Goal: Task Accomplishment & Management: Use online tool/utility

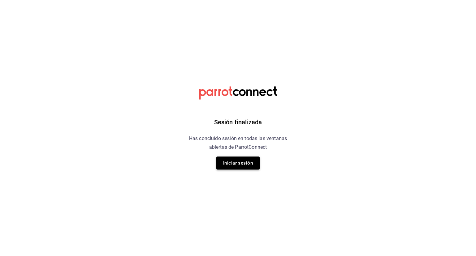
click at [239, 168] on button "Iniciar sesión" at bounding box center [237, 163] width 43 height 13
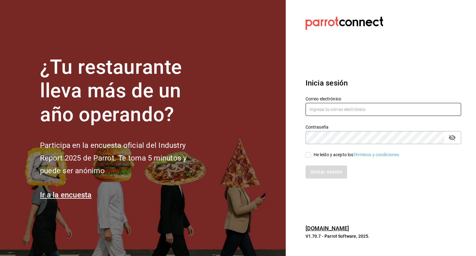
click at [357, 111] on input "text" at bounding box center [384, 109] width 156 height 13
type input "[PERSON_NAME][EMAIL_ADDRESS][PERSON_NAME][DOMAIN_NAME]"
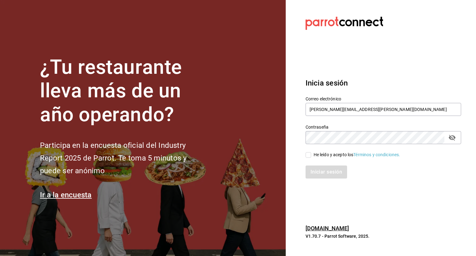
click at [453, 136] on icon "passwordField" at bounding box center [452, 137] width 7 height 7
click at [307, 157] on input "He leído y acepto los Términos y condiciones." at bounding box center [309, 155] width 6 height 6
checkbox input "true"
click at [322, 175] on button "Iniciar sesión" at bounding box center [327, 172] width 42 height 13
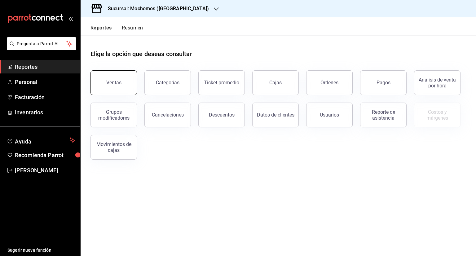
click at [107, 82] on div "Ventas" at bounding box center [113, 83] width 15 height 6
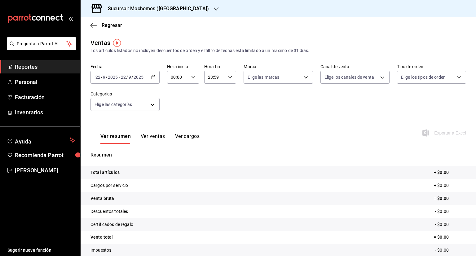
click at [153, 77] on \(Stroke\) "button" at bounding box center [153, 77] width 3 height 0
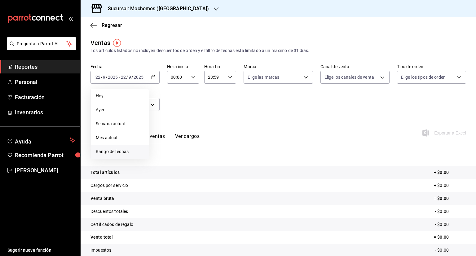
click at [112, 154] on span "Rango de fechas" at bounding box center [120, 152] width 48 height 7
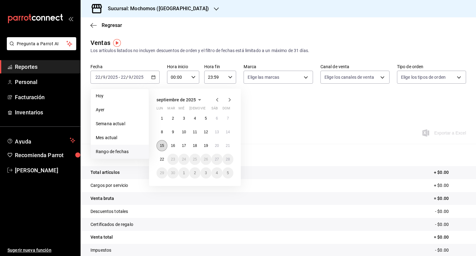
click at [163, 147] on abbr "15" at bounding box center [162, 146] width 4 height 4
click at [163, 158] on abbr "22" at bounding box center [162, 159] width 4 height 4
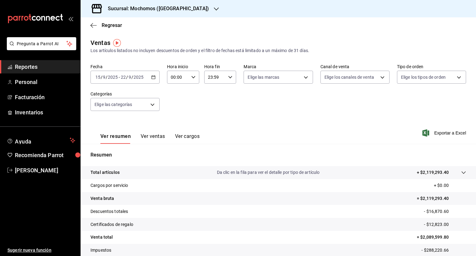
click at [192, 78] on \(Stroke\) "button" at bounding box center [194, 77] width 4 height 2
click at [175, 121] on button "05" at bounding box center [173, 123] width 13 height 12
type input "05:00"
click at [229, 76] on div at bounding box center [238, 128] width 476 height 256
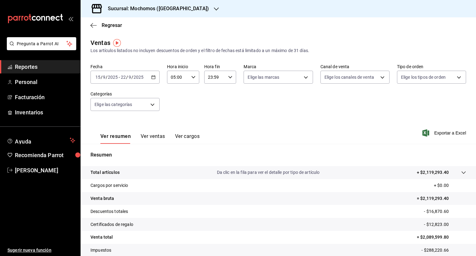
click at [229, 76] on icon "button" at bounding box center [230, 77] width 4 height 4
click at [210, 124] on span "05" at bounding box center [211, 123] width 6 height 5
click at [228, 94] on span "00" at bounding box center [227, 93] width 6 height 5
type input "05:00"
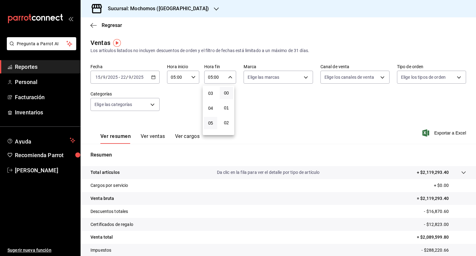
click at [322, 109] on div at bounding box center [238, 128] width 476 height 256
click at [442, 132] on span "Exportar a Excel" at bounding box center [445, 132] width 42 height 7
